Goal: Task Accomplishment & Management: Use online tool/utility

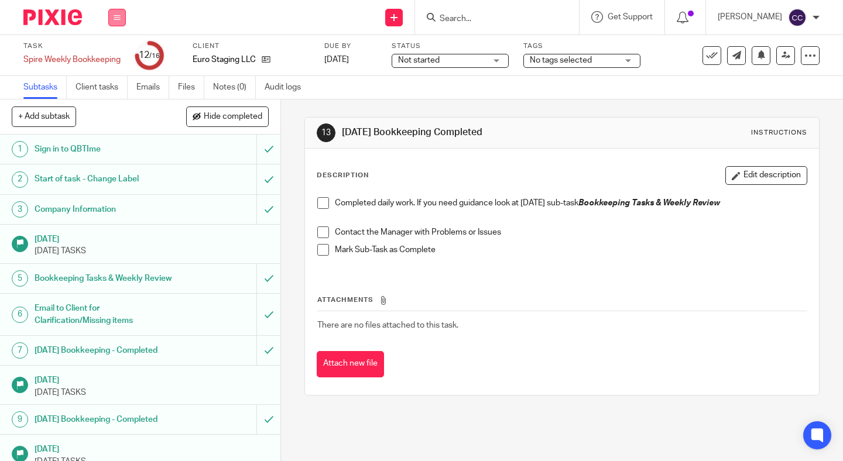
click at [119, 23] on button at bounding box center [117, 18] width 18 height 18
click at [116, 54] on link "Work" at bounding box center [111, 54] width 20 height 8
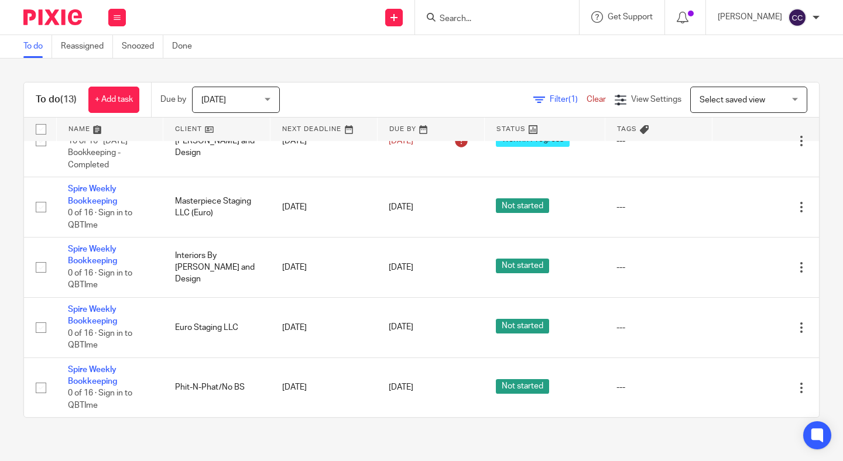
scroll to position [539, 0]
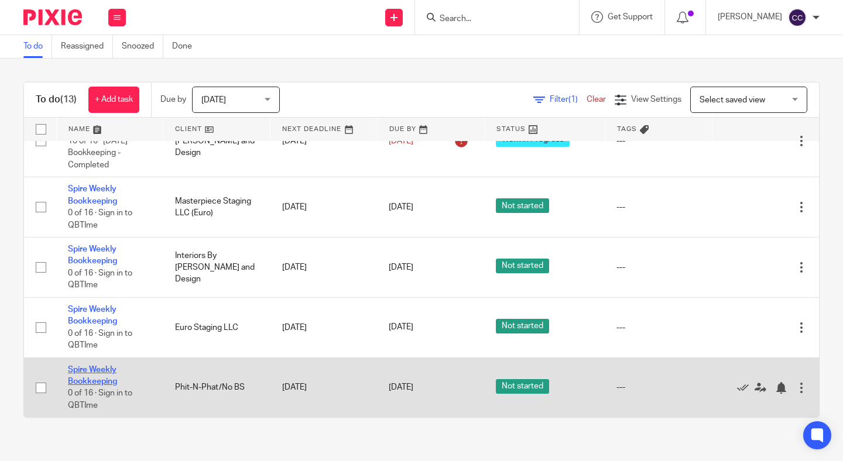
click at [82, 376] on link "Spire Weekly Bookkeeping" at bounding box center [92, 376] width 49 height 20
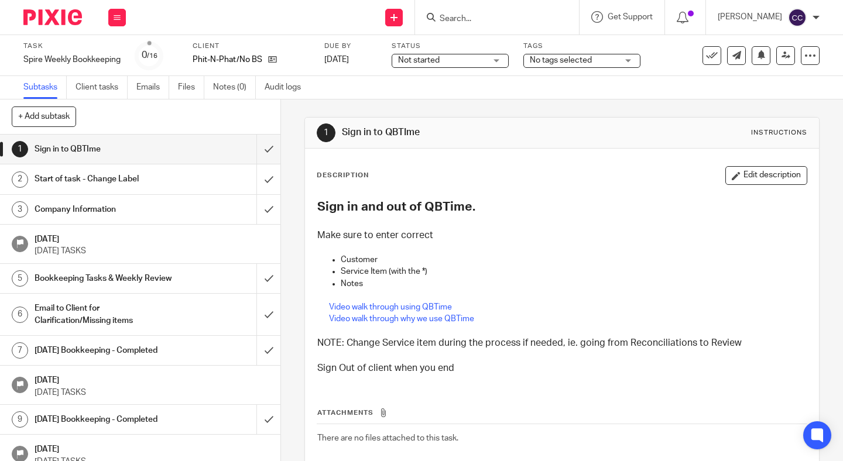
click at [464, 68] on div "Status Not started Not started Not started Work in Progress Pending Client Pend…" at bounding box center [449, 56] width 117 height 28
click at [463, 64] on span "Not started" at bounding box center [442, 60] width 88 height 12
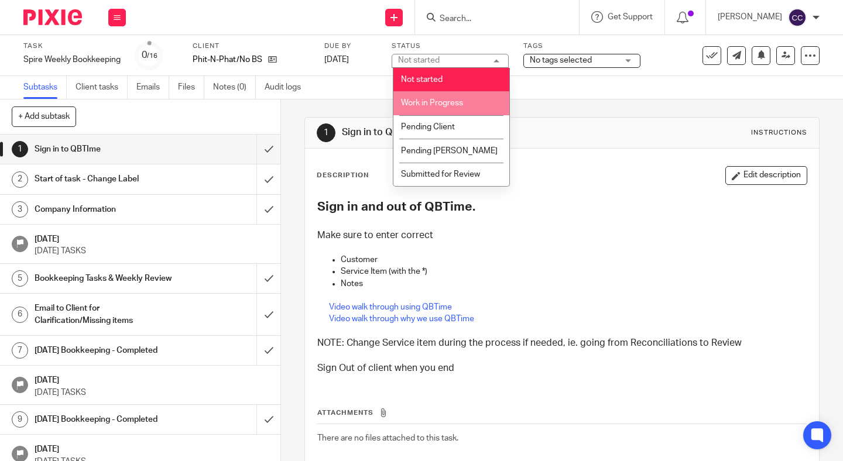
click at [461, 99] on span "Work in Progress" at bounding box center [432, 103] width 62 height 8
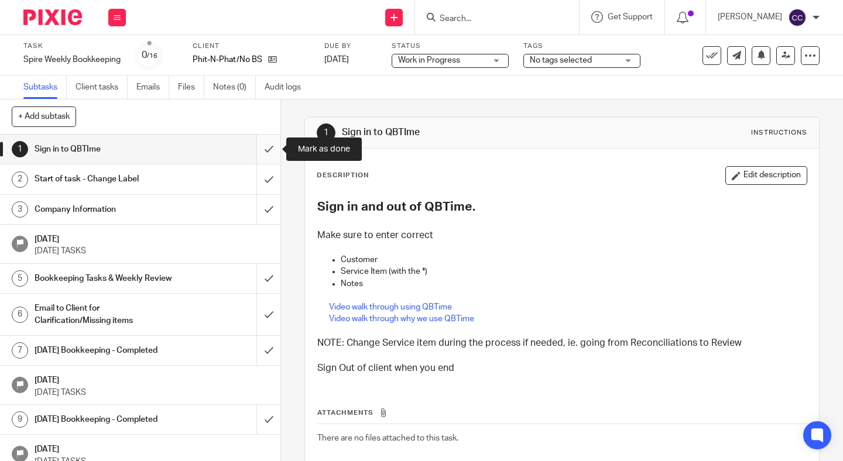
click at [271, 146] on input "submit" at bounding box center [140, 149] width 280 height 29
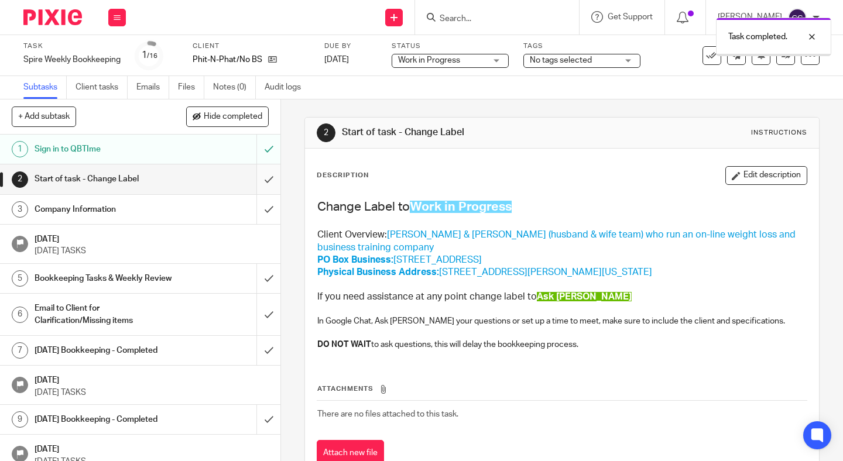
click at [267, 170] on input "submit" at bounding box center [140, 178] width 280 height 29
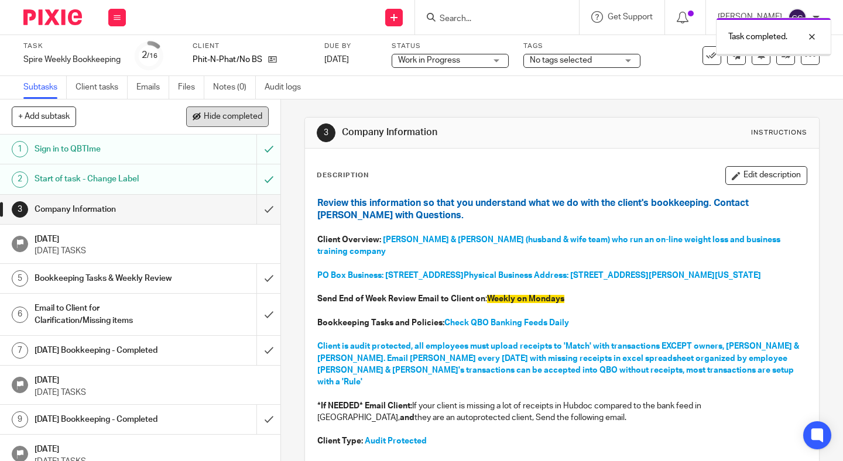
click at [235, 121] on span "Hide completed" at bounding box center [233, 116] width 59 height 9
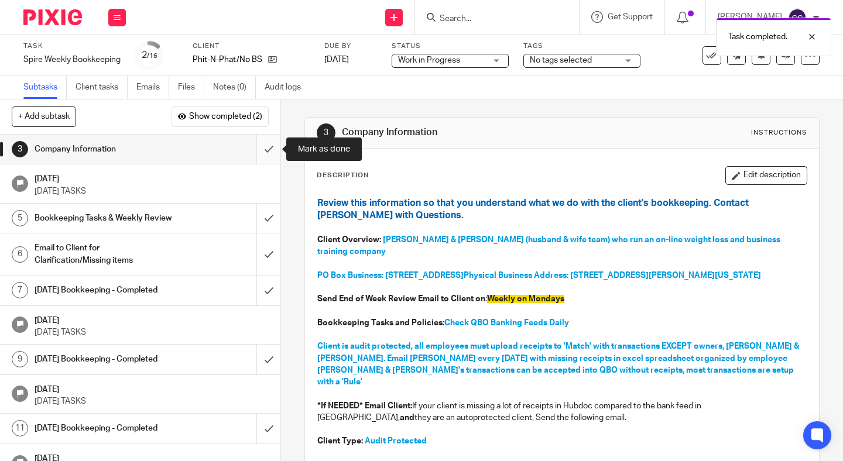
click at [263, 152] on input "submit" at bounding box center [140, 149] width 280 height 29
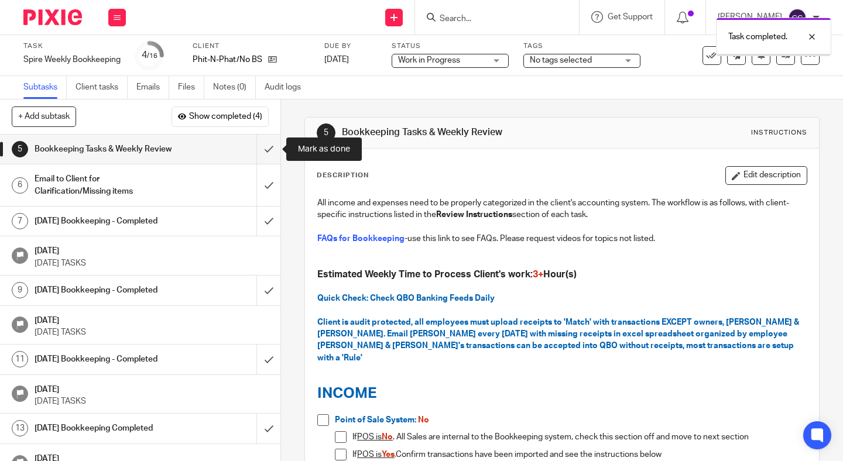
click at [263, 152] on input "submit" at bounding box center [140, 149] width 280 height 29
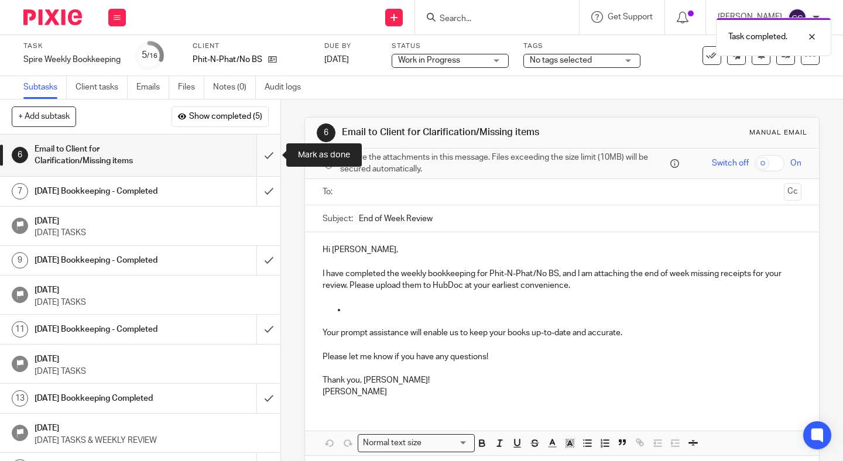
click at [263, 150] on input "submit" at bounding box center [140, 156] width 280 height 42
